Goal: Task Accomplishment & Management: Use online tool/utility

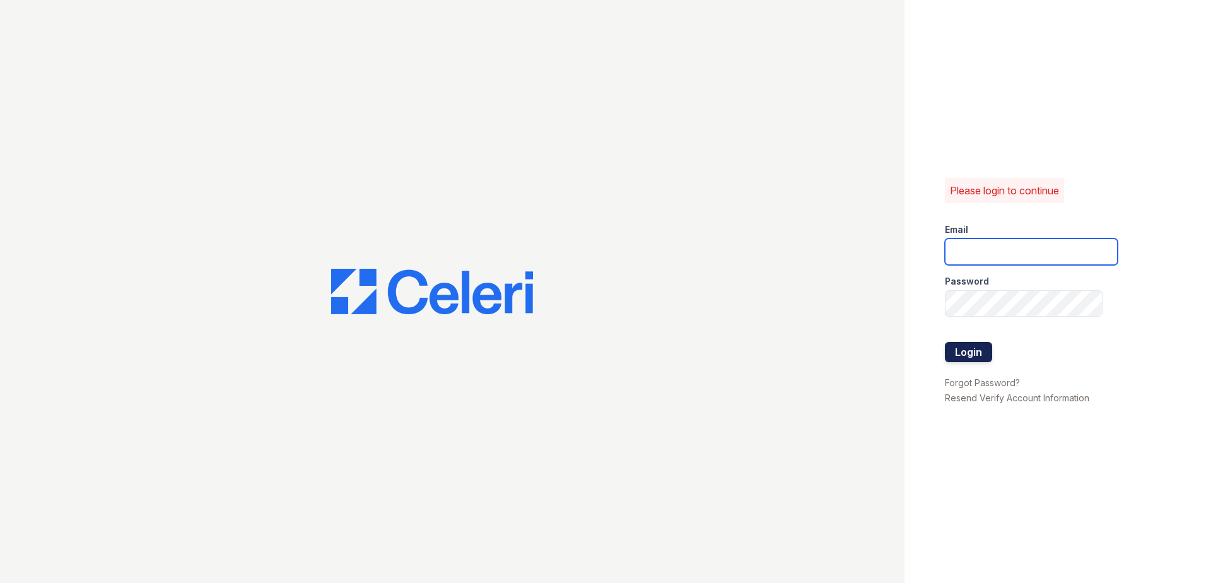
type input "[EMAIL_ADDRESS][DOMAIN_NAME]"
click at [976, 358] on button "Login" at bounding box center [968, 352] width 47 height 20
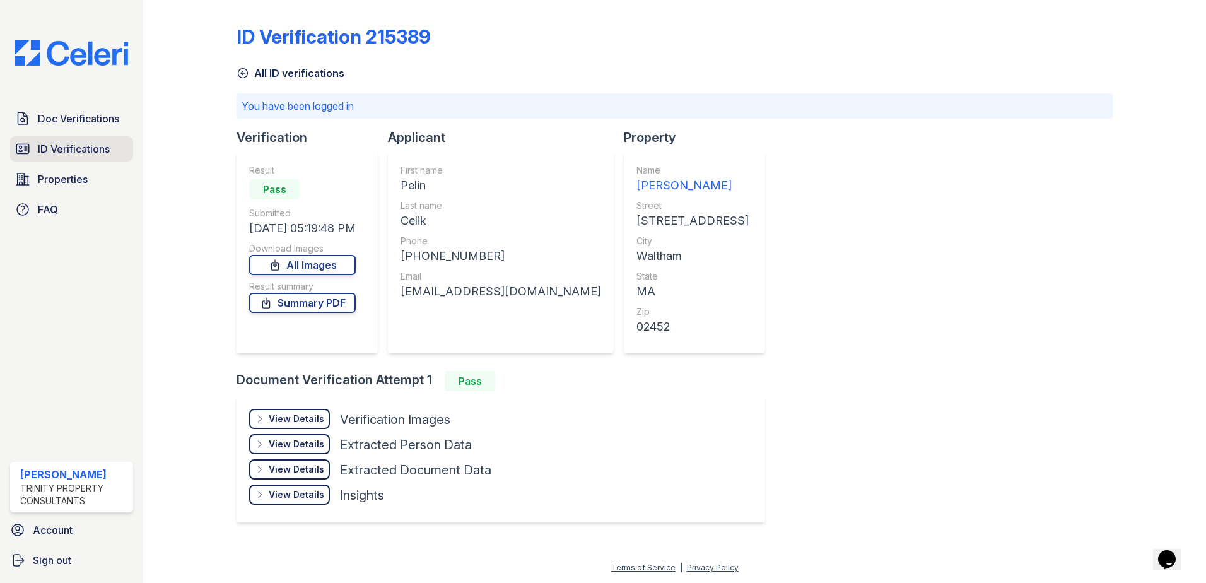
click at [97, 144] on span "ID Verifications" at bounding box center [74, 148] width 72 height 15
